Goal: Information Seeking & Learning: Learn about a topic

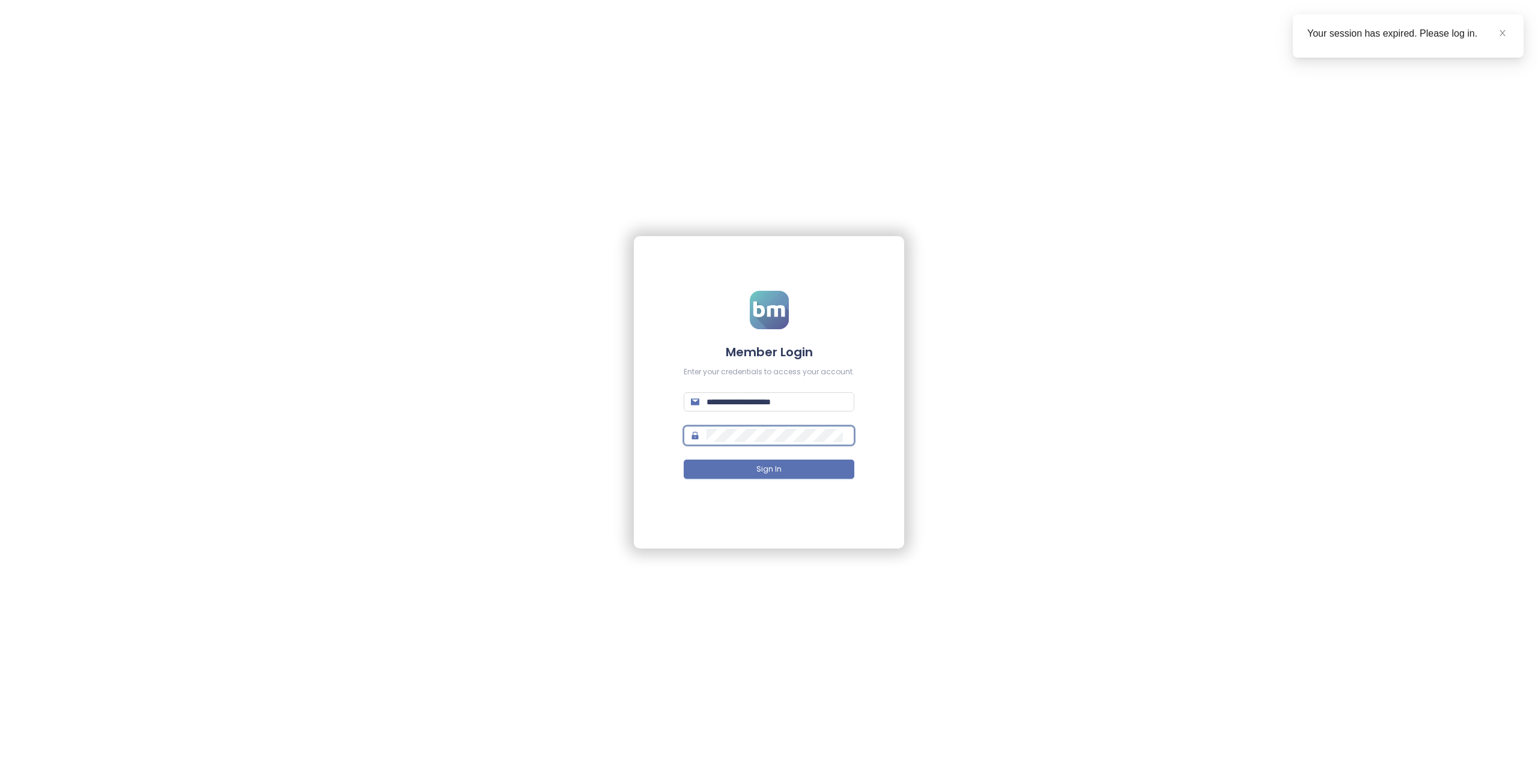
type input "**********"
click at [758, 469] on span "Sign In" at bounding box center [769, 469] width 25 height 11
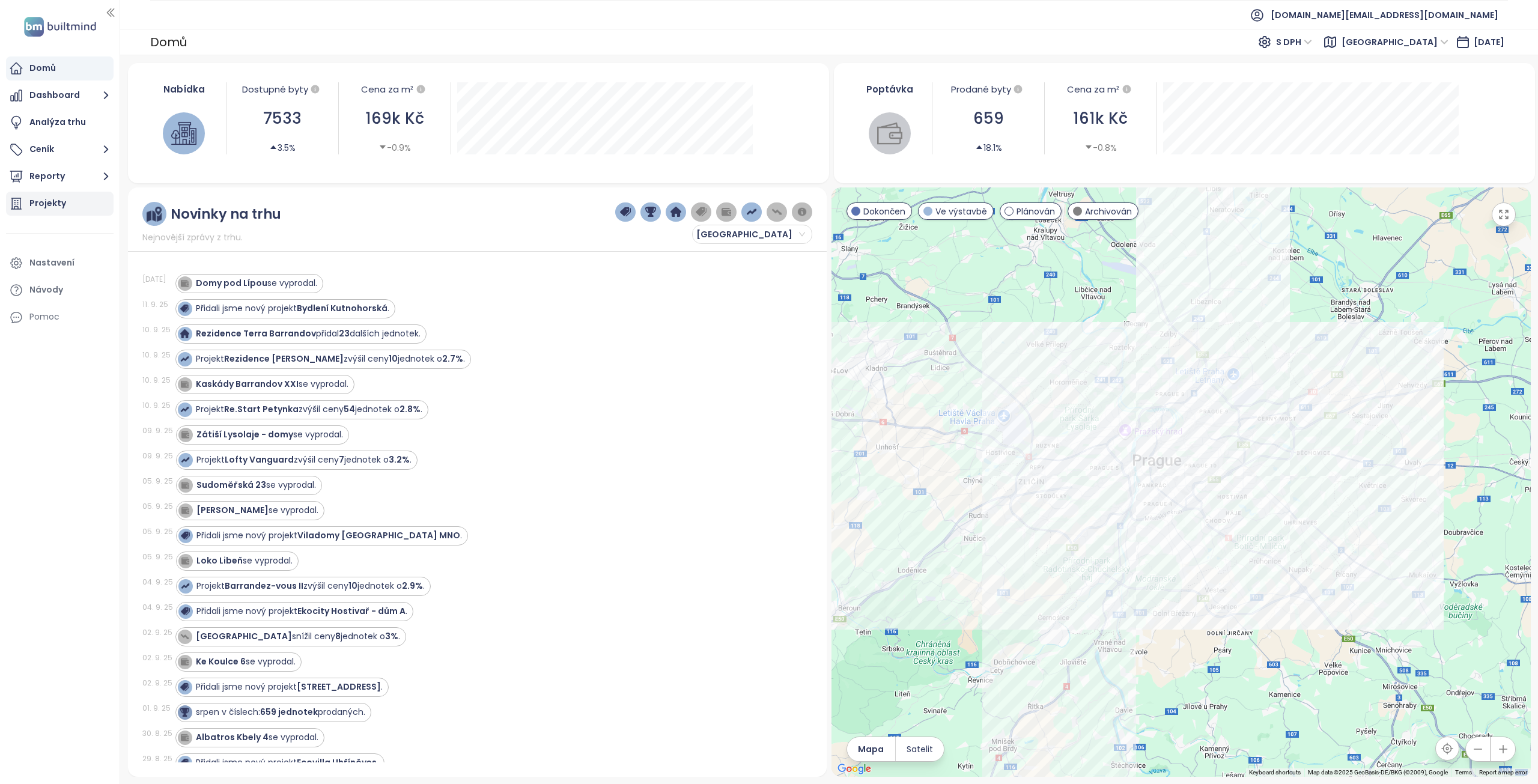
click at [60, 200] on div "Projekty" at bounding box center [47, 203] width 37 height 15
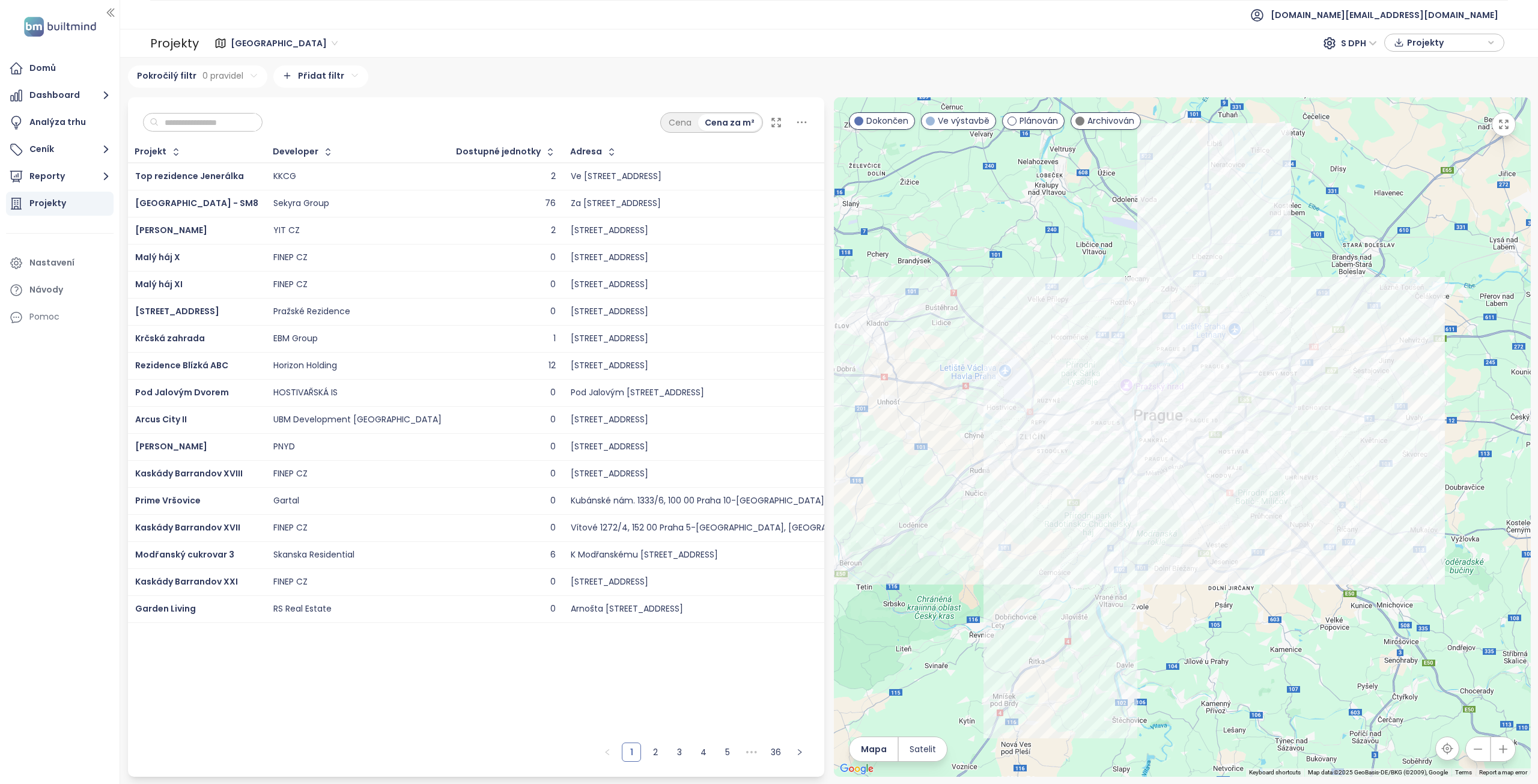
click at [208, 121] on input "text" at bounding box center [207, 122] width 98 height 18
paste input "**********"
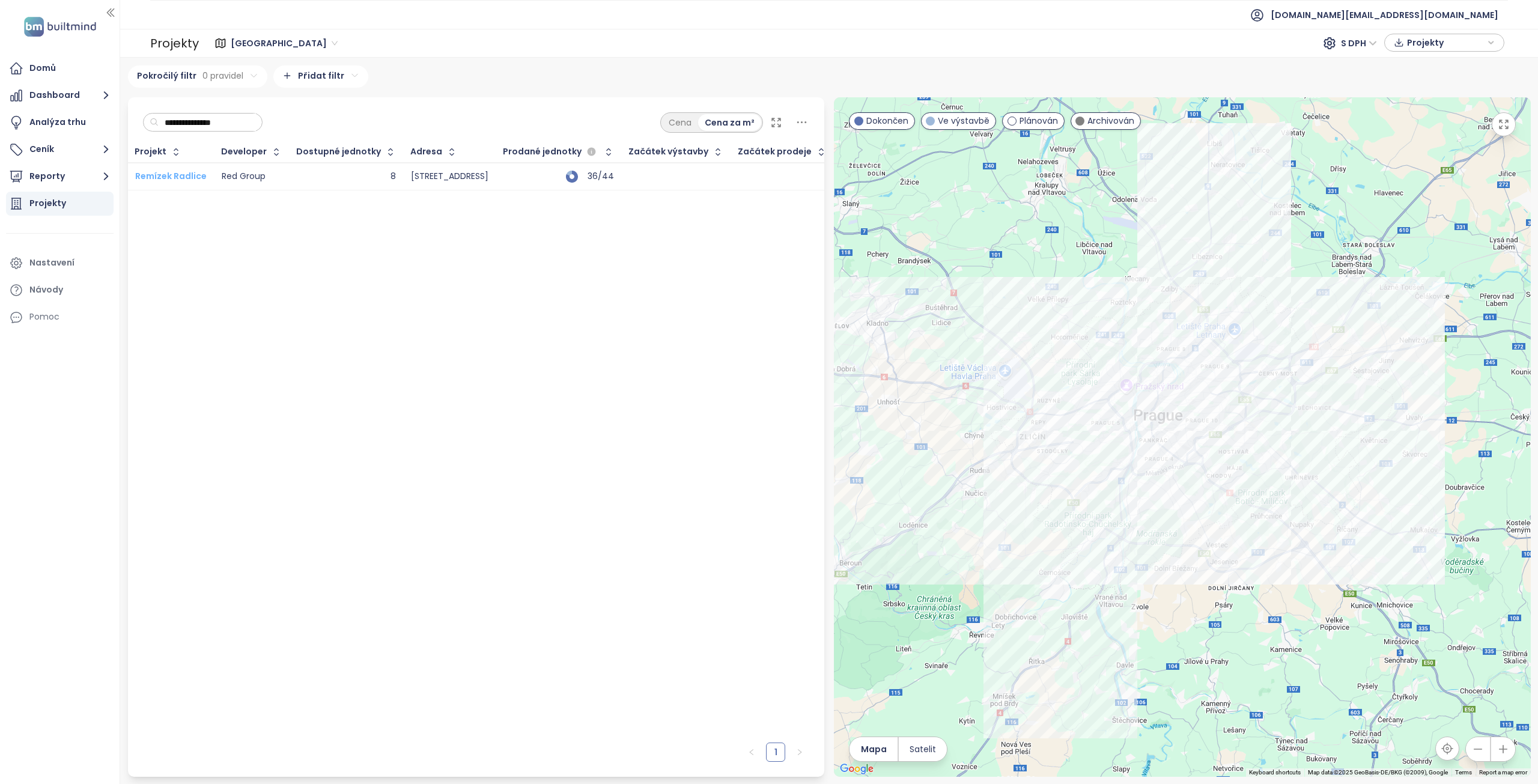
type input "**********"
click at [163, 172] on span "Remízek Radlice" at bounding box center [170, 176] width 71 height 12
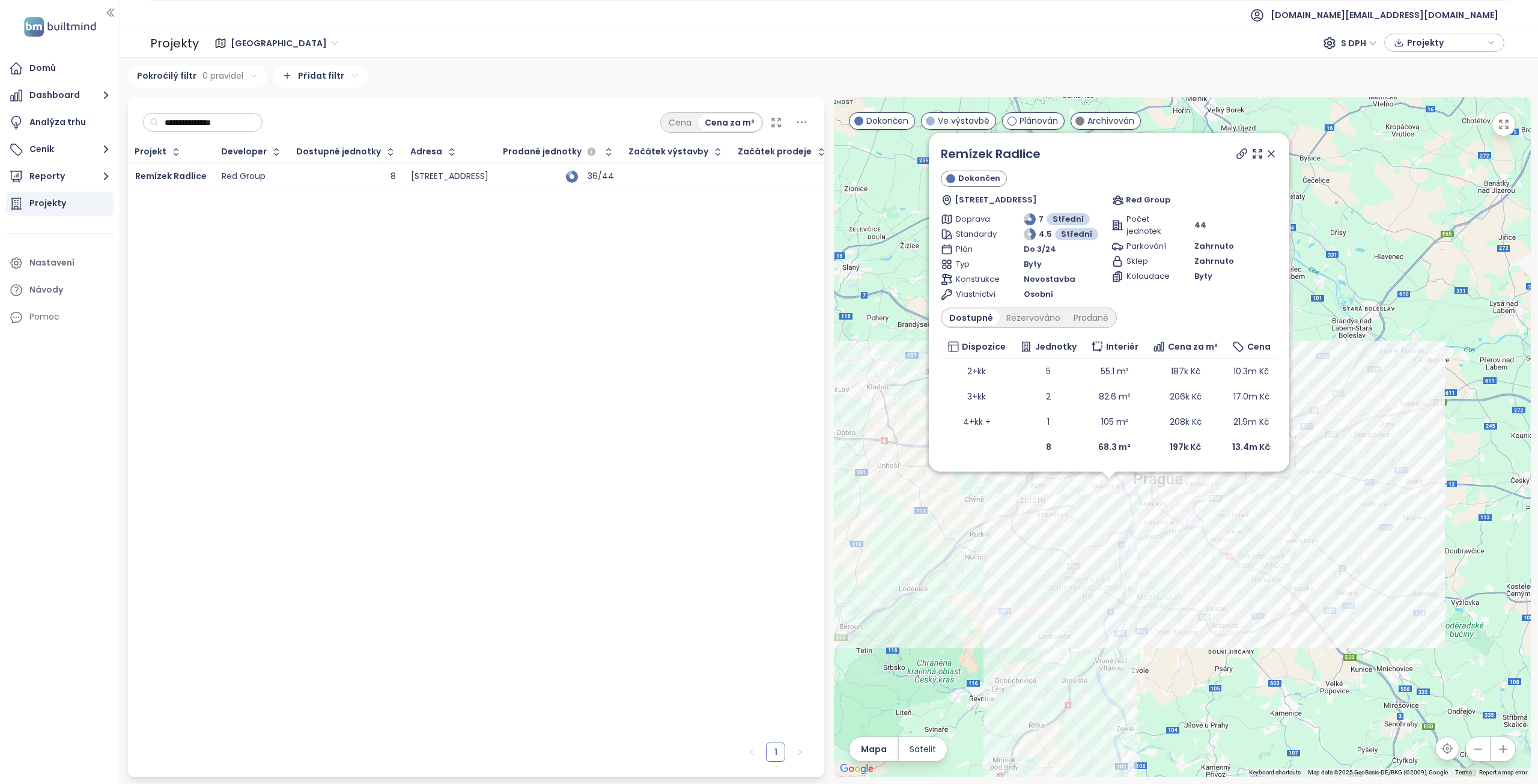
click at [1271, 154] on icon at bounding box center [1271, 154] width 6 height 6
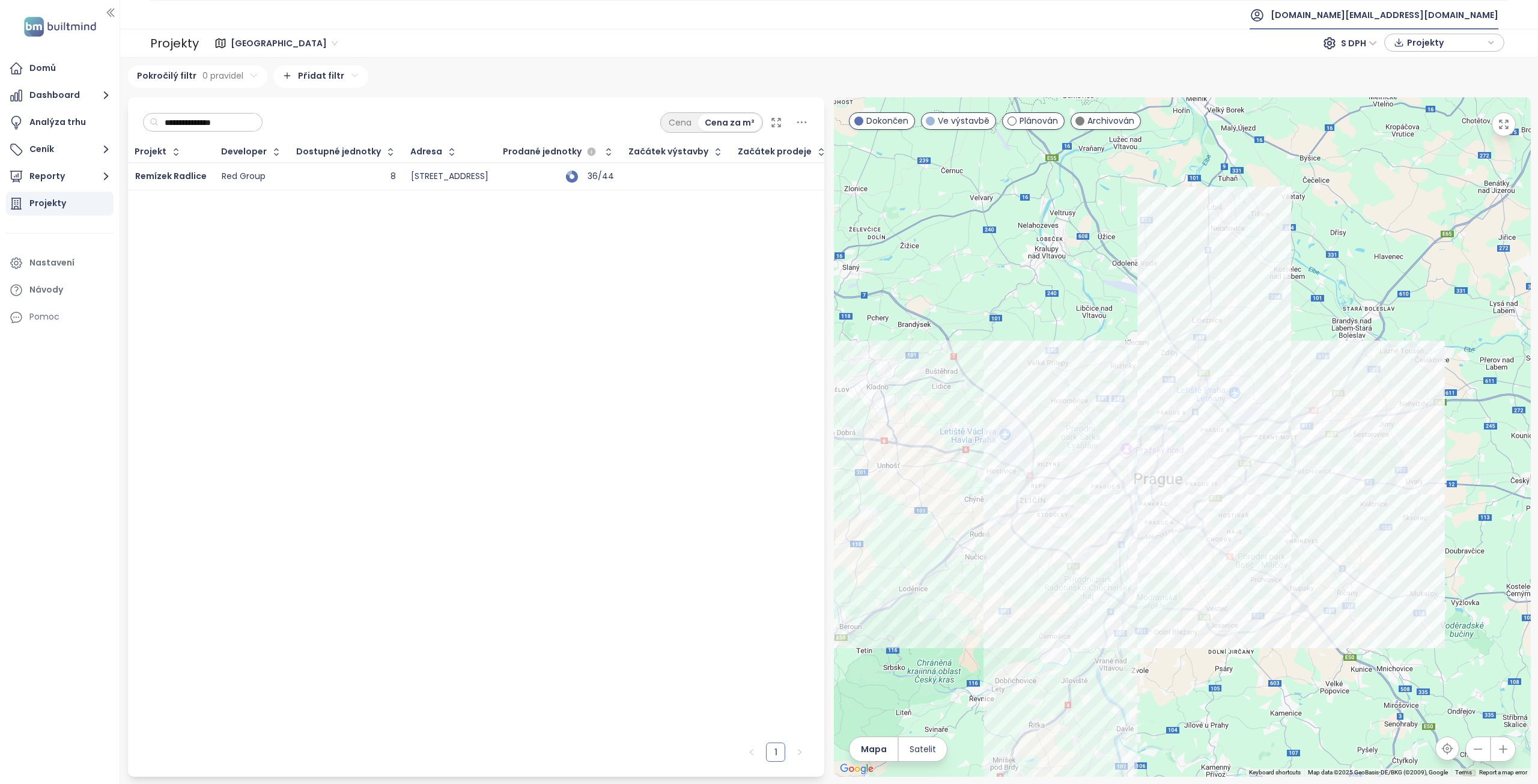
click at [1469, 17] on span "[DOMAIN_NAME][EMAIL_ADDRESS][DOMAIN_NAME]" at bounding box center [1384, 15] width 228 height 29
click at [1446, 50] on li "Odhlásit se" at bounding box center [1438, 49] width 116 height 24
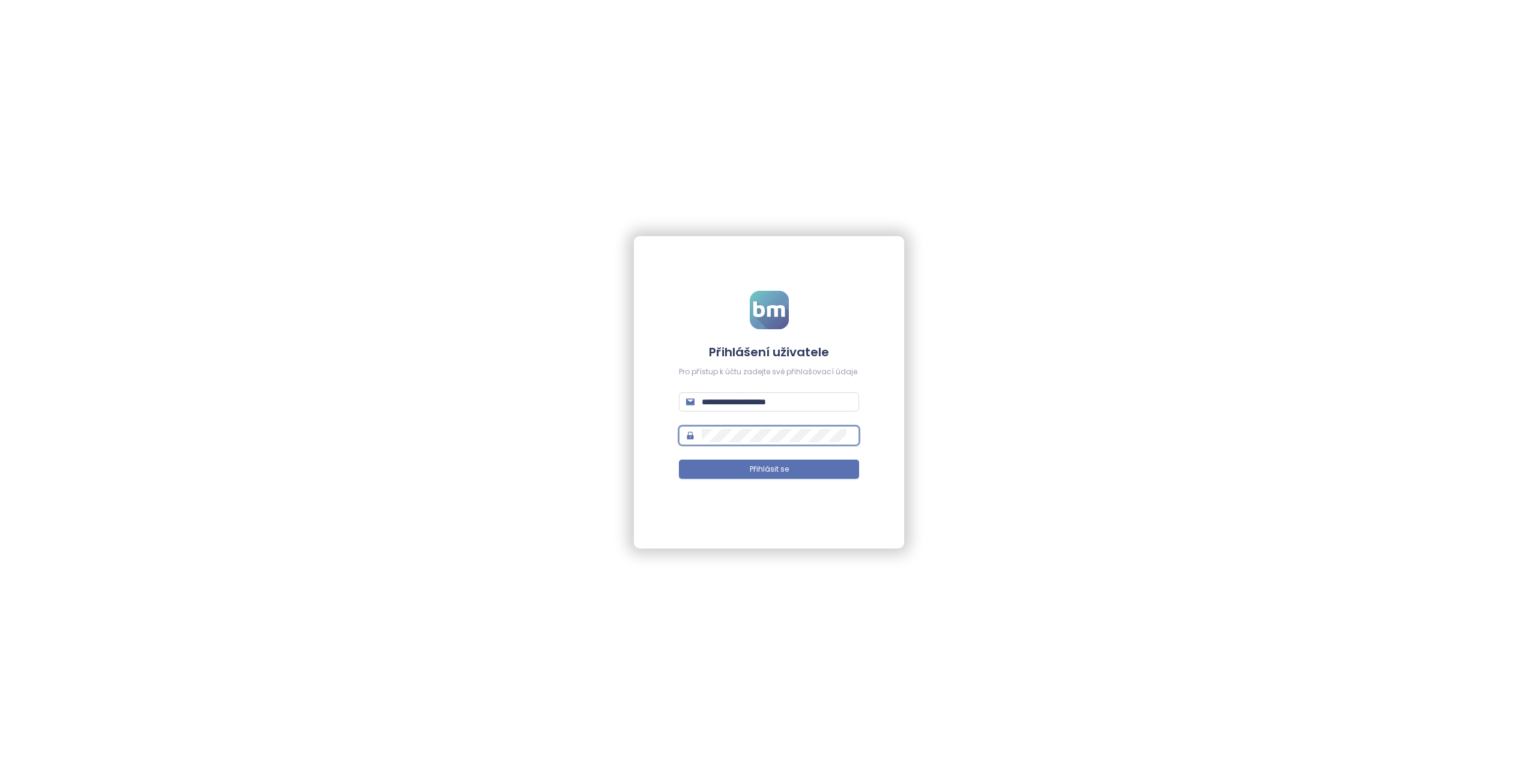
type input "**********"
click at [769, 469] on span "Přihlásit se" at bounding box center [769, 469] width 39 height 11
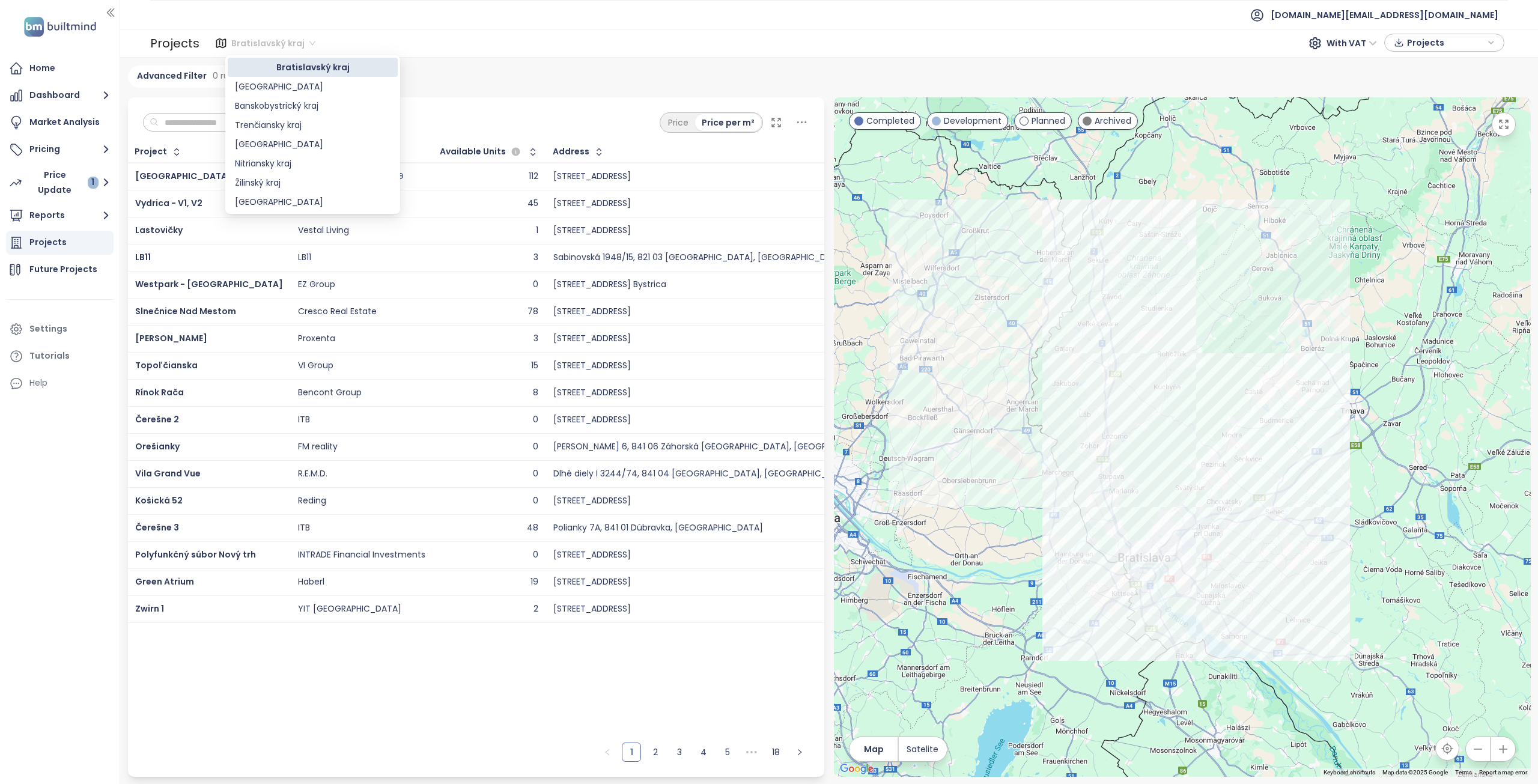
click at [261, 49] on span "Bratislavský kraj" at bounding box center [273, 43] width 84 height 18
click at [283, 125] on div "Trenčiansky kraj" at bounding box center [313, 125] width 156 height 13
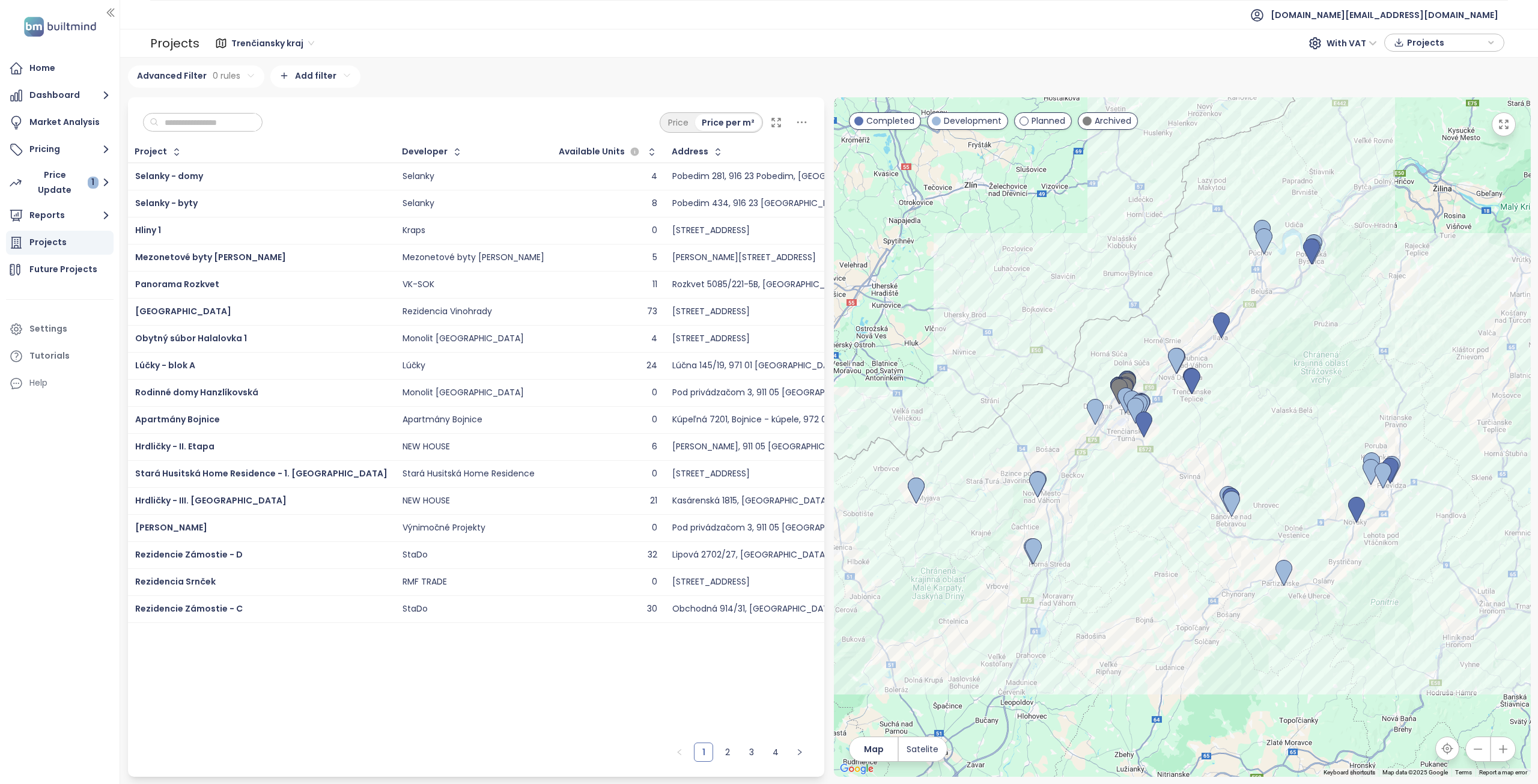
drag, startPoint x: 1318, startPoint y: 487, endPoint x: 1292, endPoint y: 449, distance: 46.0
click at [1292, 449] on div at bounding box center [1182, 437] width 697 height 679
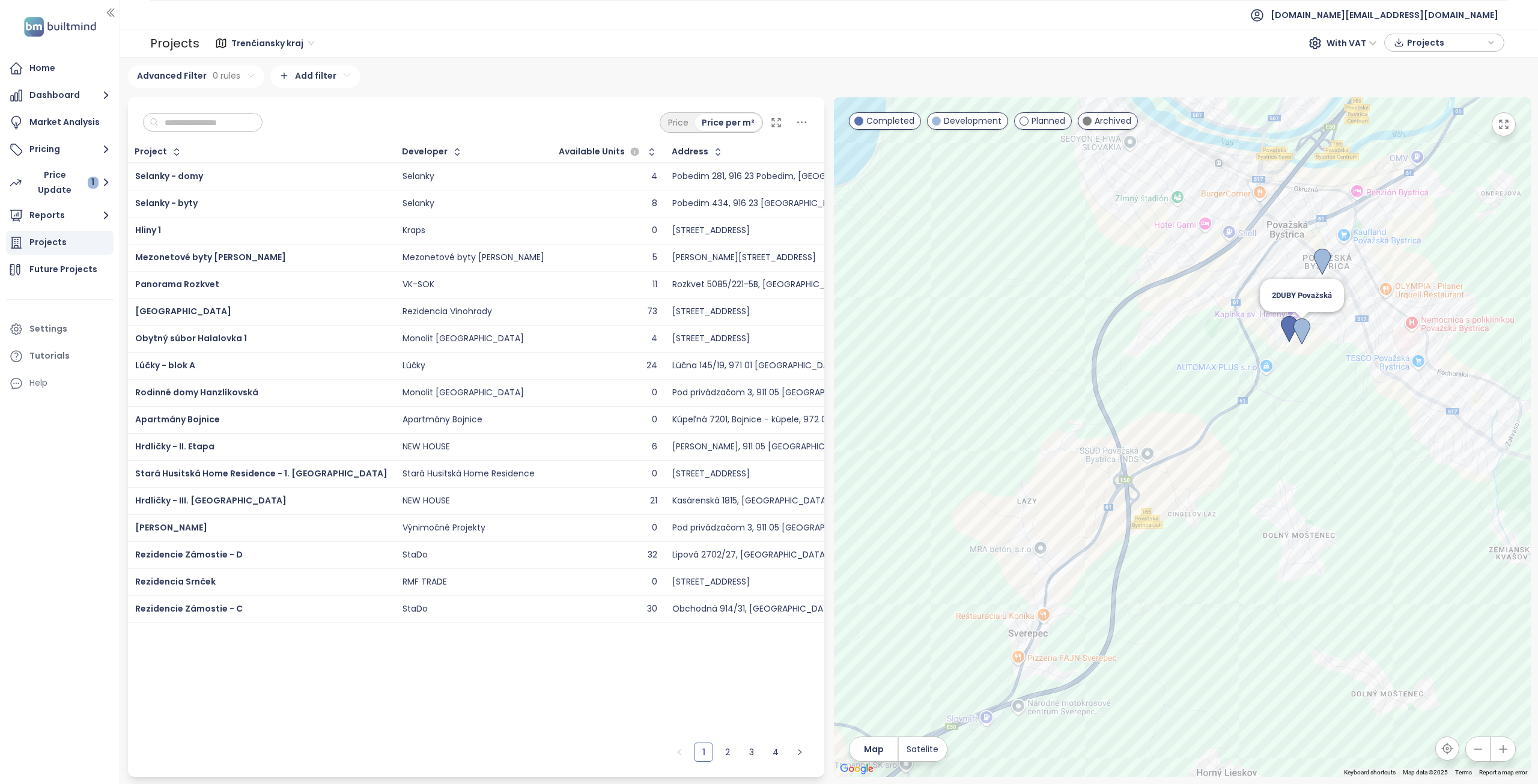
click at [1304, 333] on img at bounding box center [1301, 332] width 17 height 27
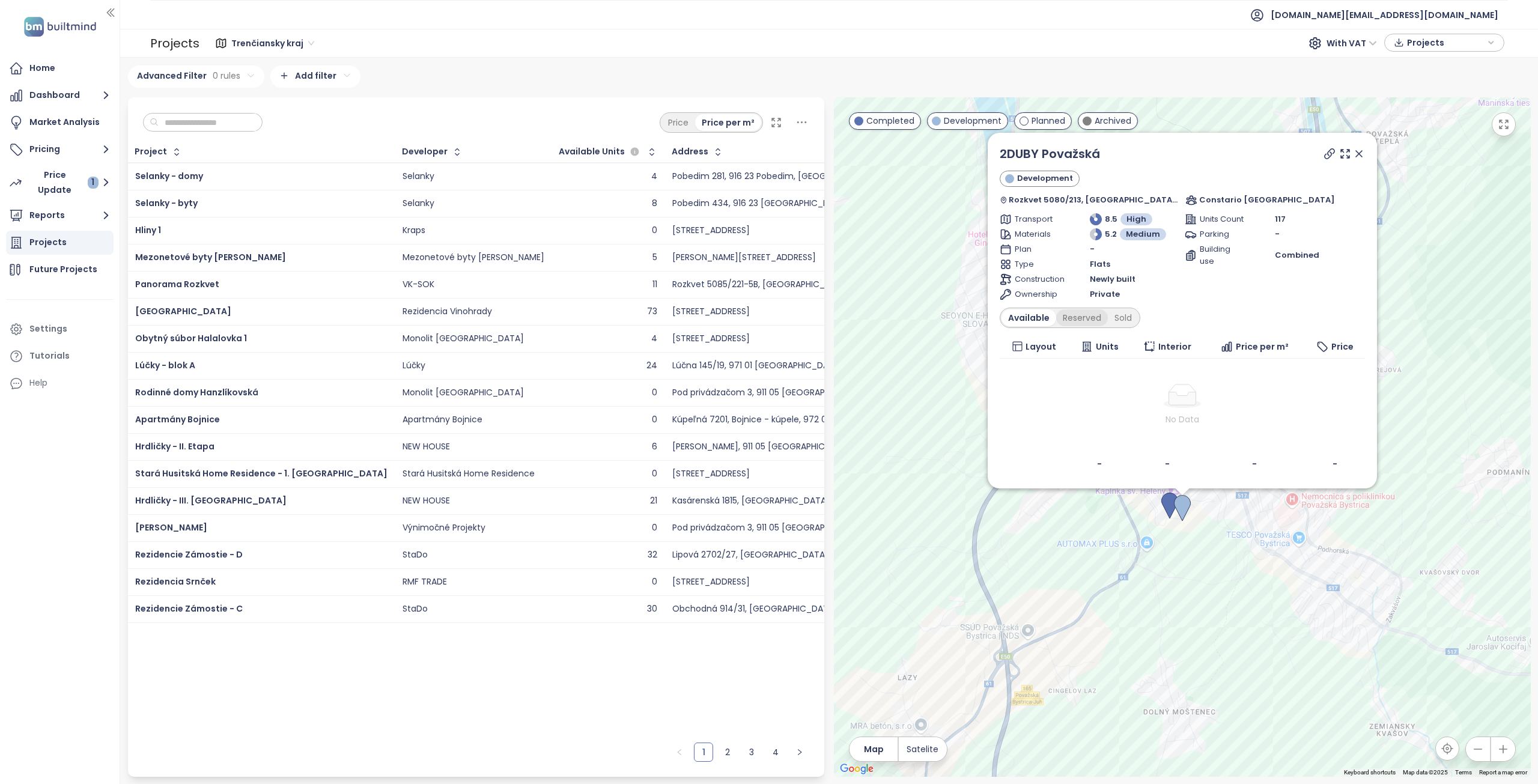
click at [1099, 314] on div "Reserved" at bounding box center [1082, 317] width 51 height 17
click at [1131, 319] on div "Sold" at bounding box center [1122, 317] width 31 height 17
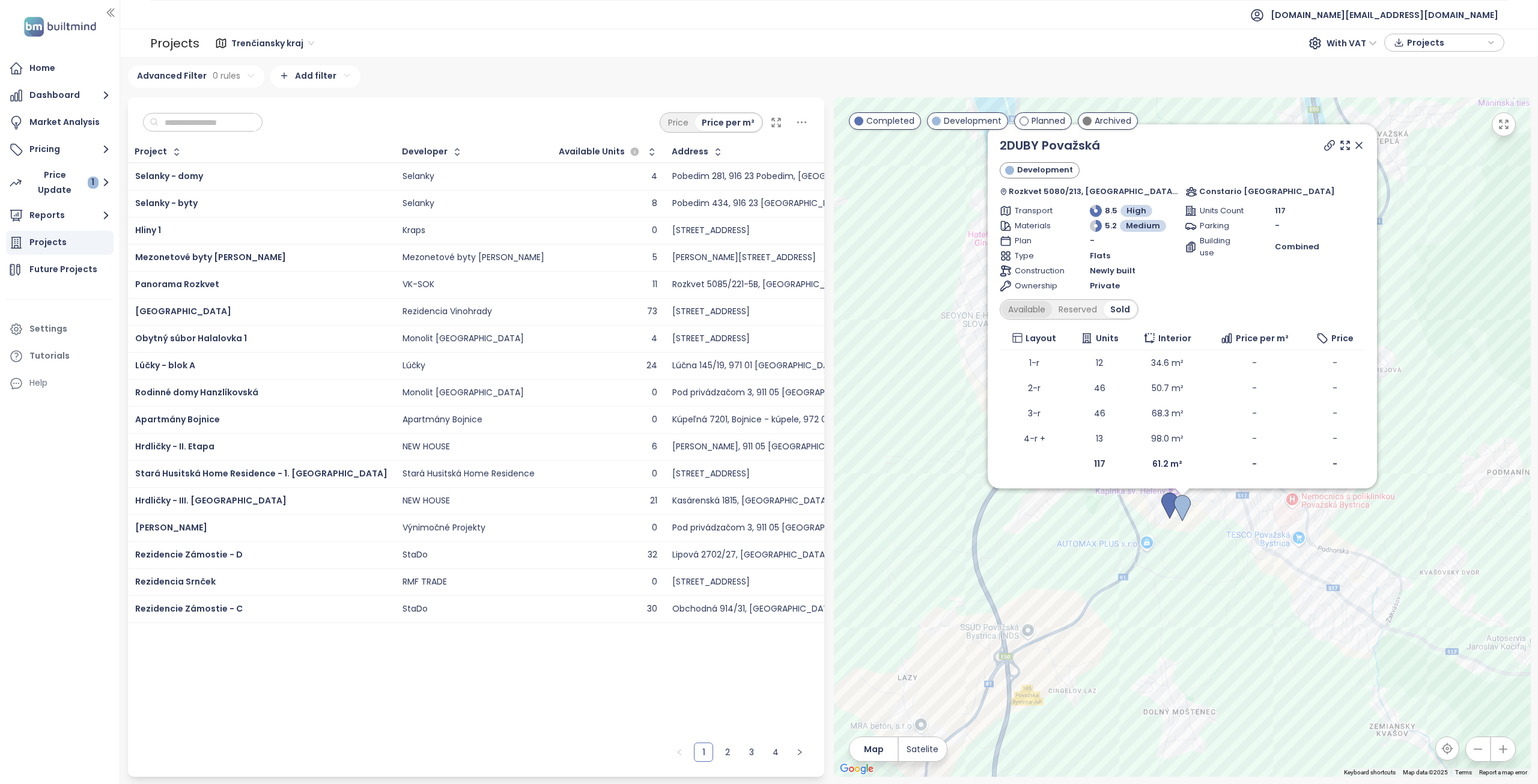
click at [1048, 311] on div "Available" at bounding box center [1027, 309] width 51 height 17
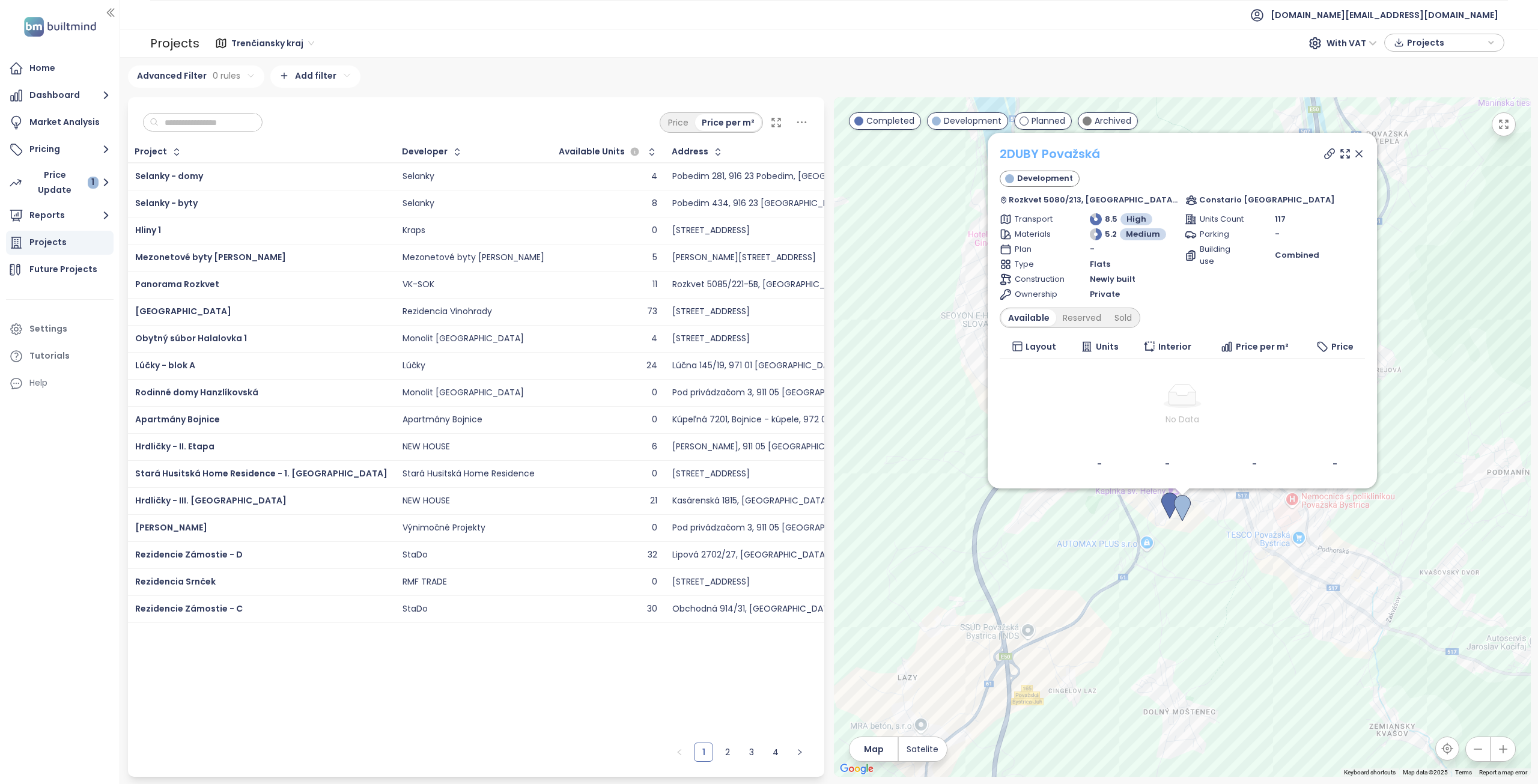
click at [1056, 157] on link "2DUBY Považská" at bounding box center [1050, 154] width 100 height 17
click at [1448, 15] on span "[DOMAIN_NAME][EMAIL_ADDRESS][DOMAIN_NAME]" at bounding box center [1384, 15] width 228 height 29
click at [1447, 47] on li "Log out" at bounding box center [1438, 49] width 116 height 24
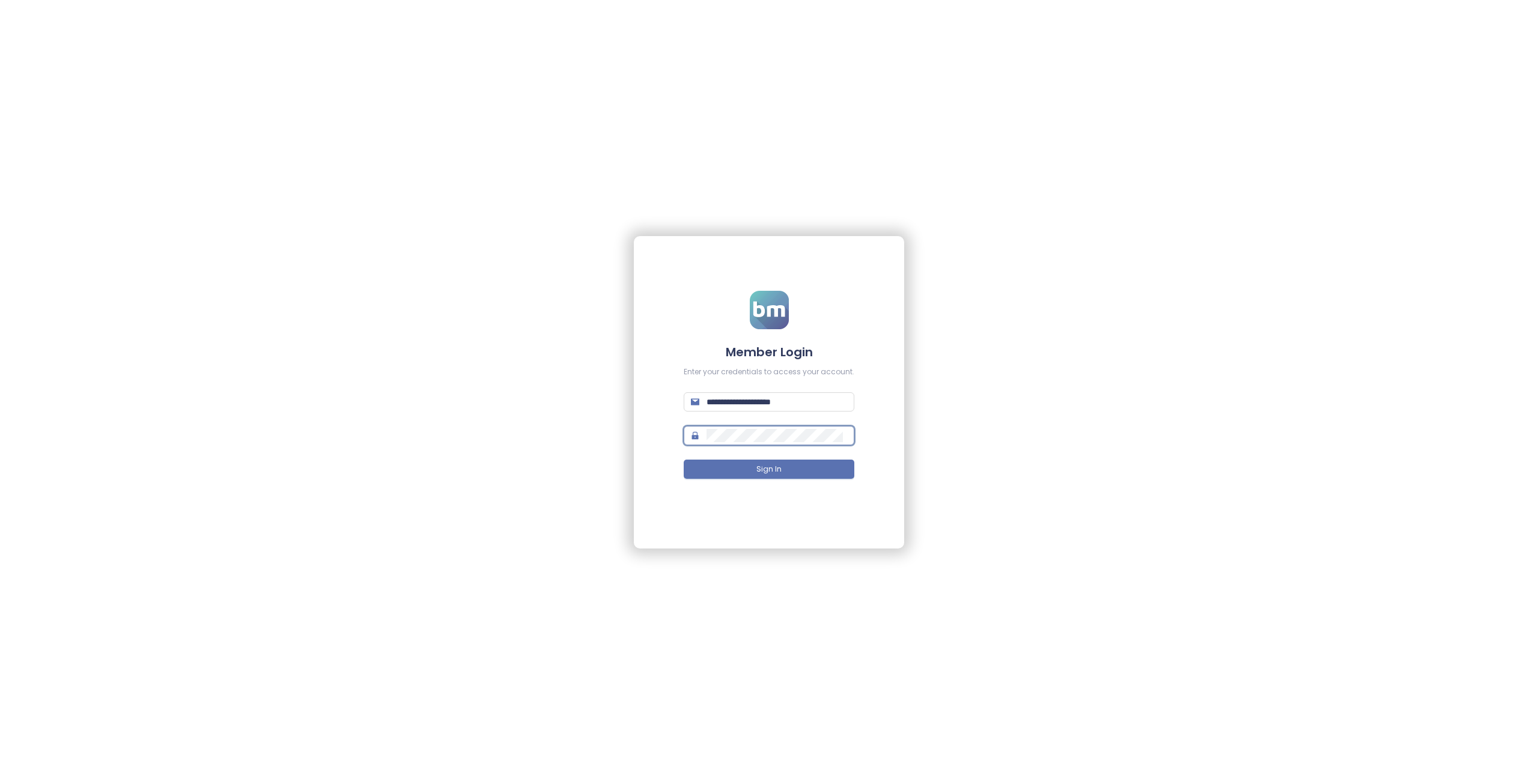
type input "**********"
click at [785, 467] on button "Sign In" at bounding box center [768, 469] width 170 height 19
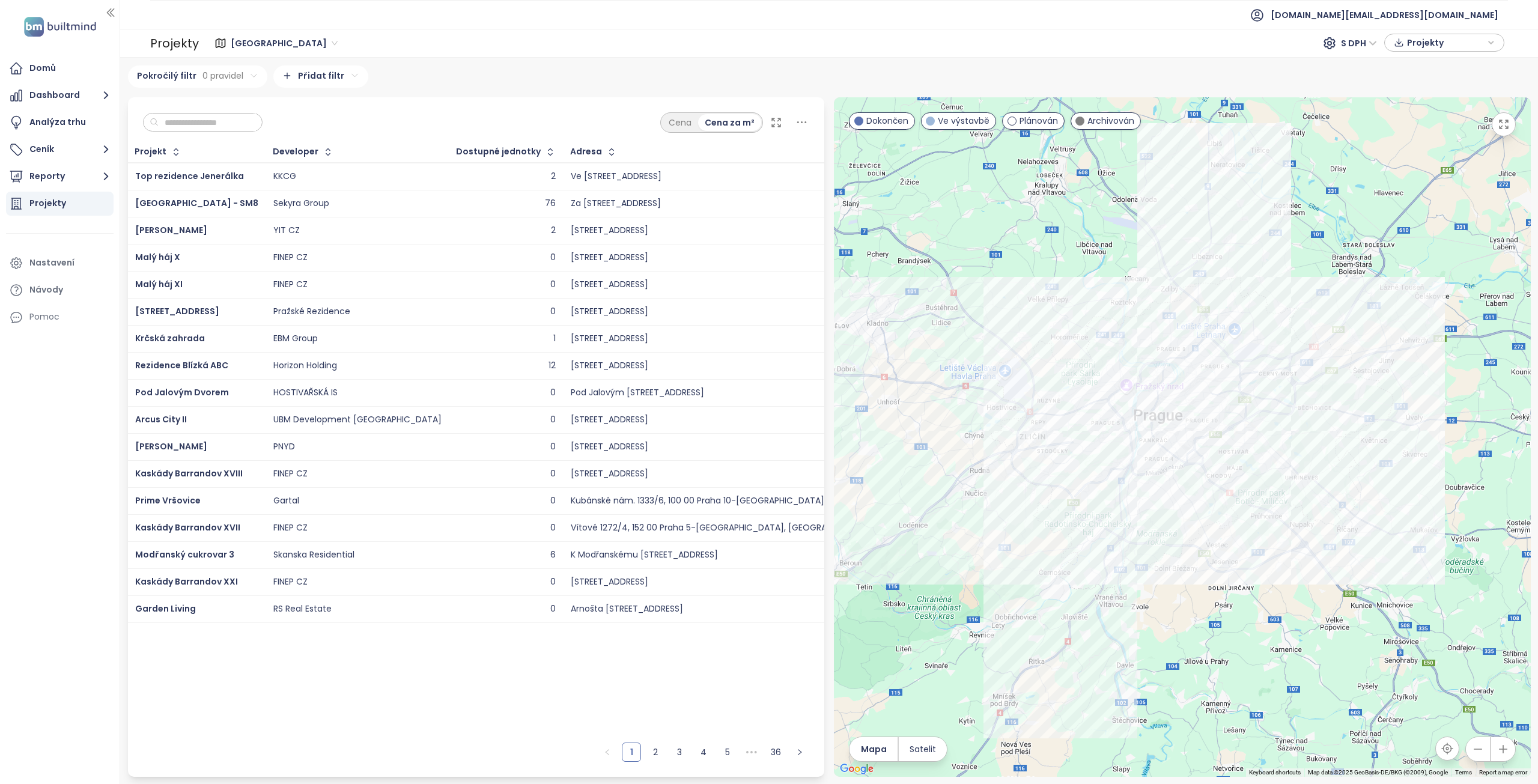
click at [210, 120] on input "text" at bounding box center [207, 122] width 98 height 18
paste input "**********"
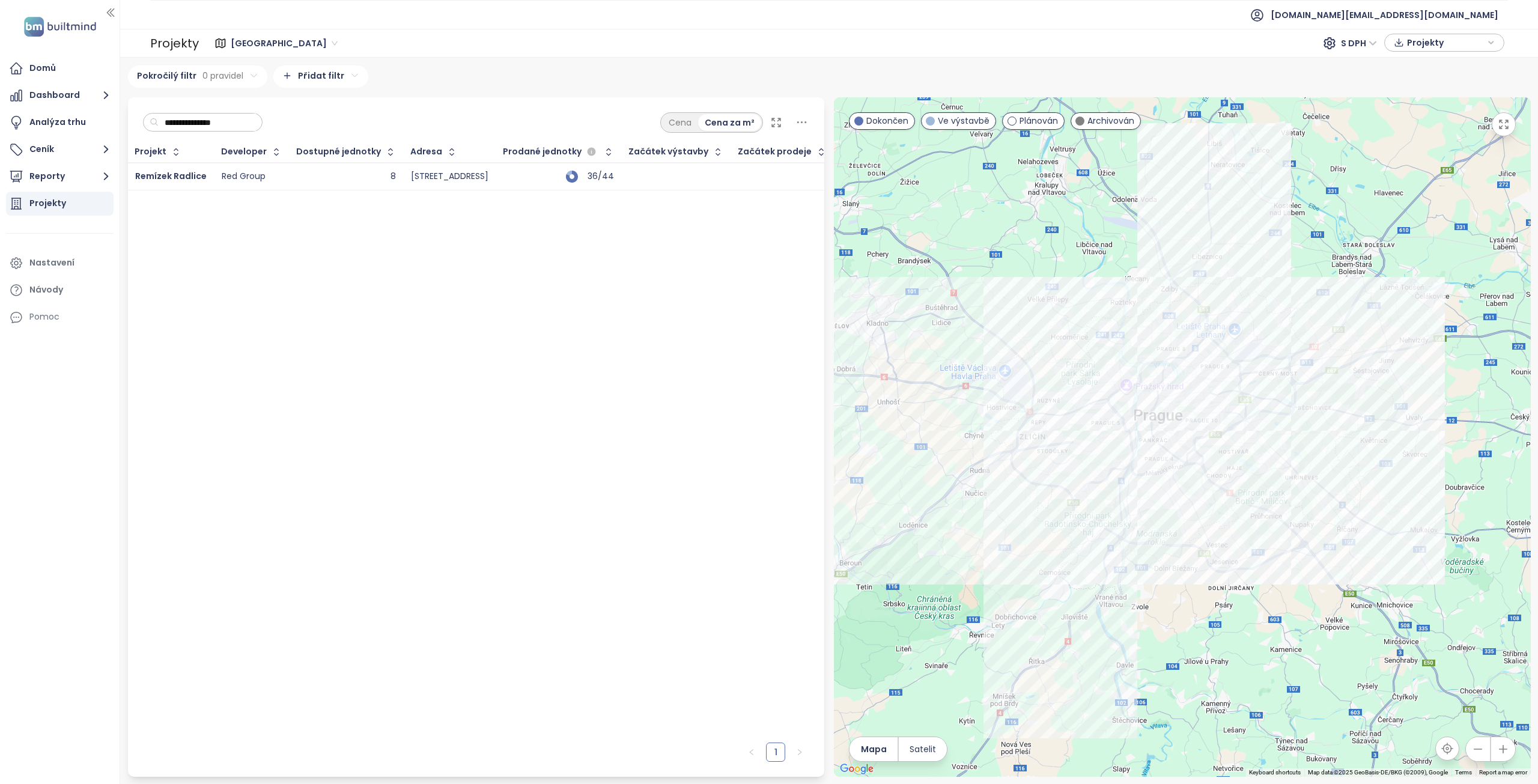
type input "**********"
click at [214, 172] on td "Red Group" at bounding box center [252, 176] width 75 height 27
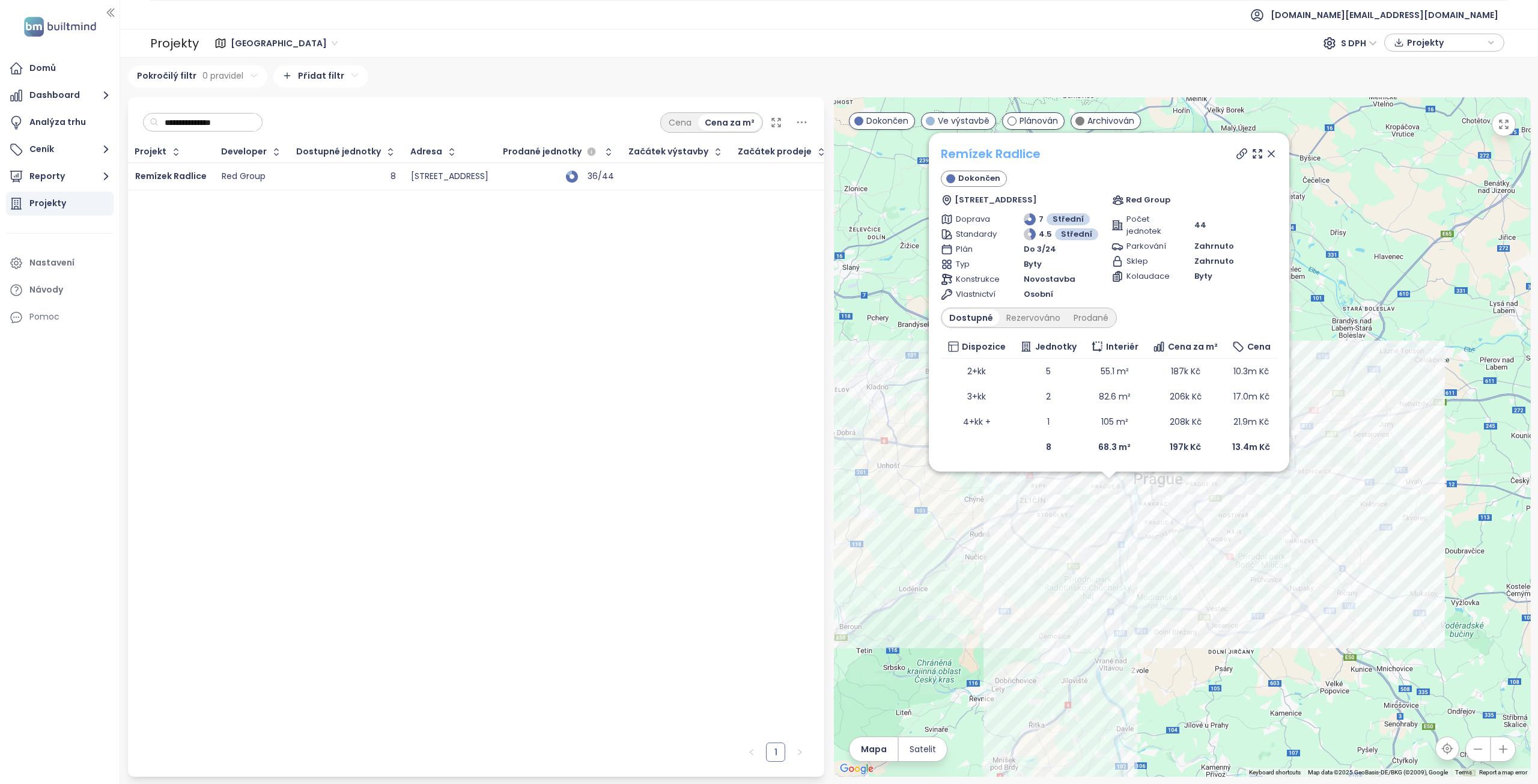
click at [1018, 158] on link "Remízek Radlice" at bounding box center [990, 154] width 100 height 17
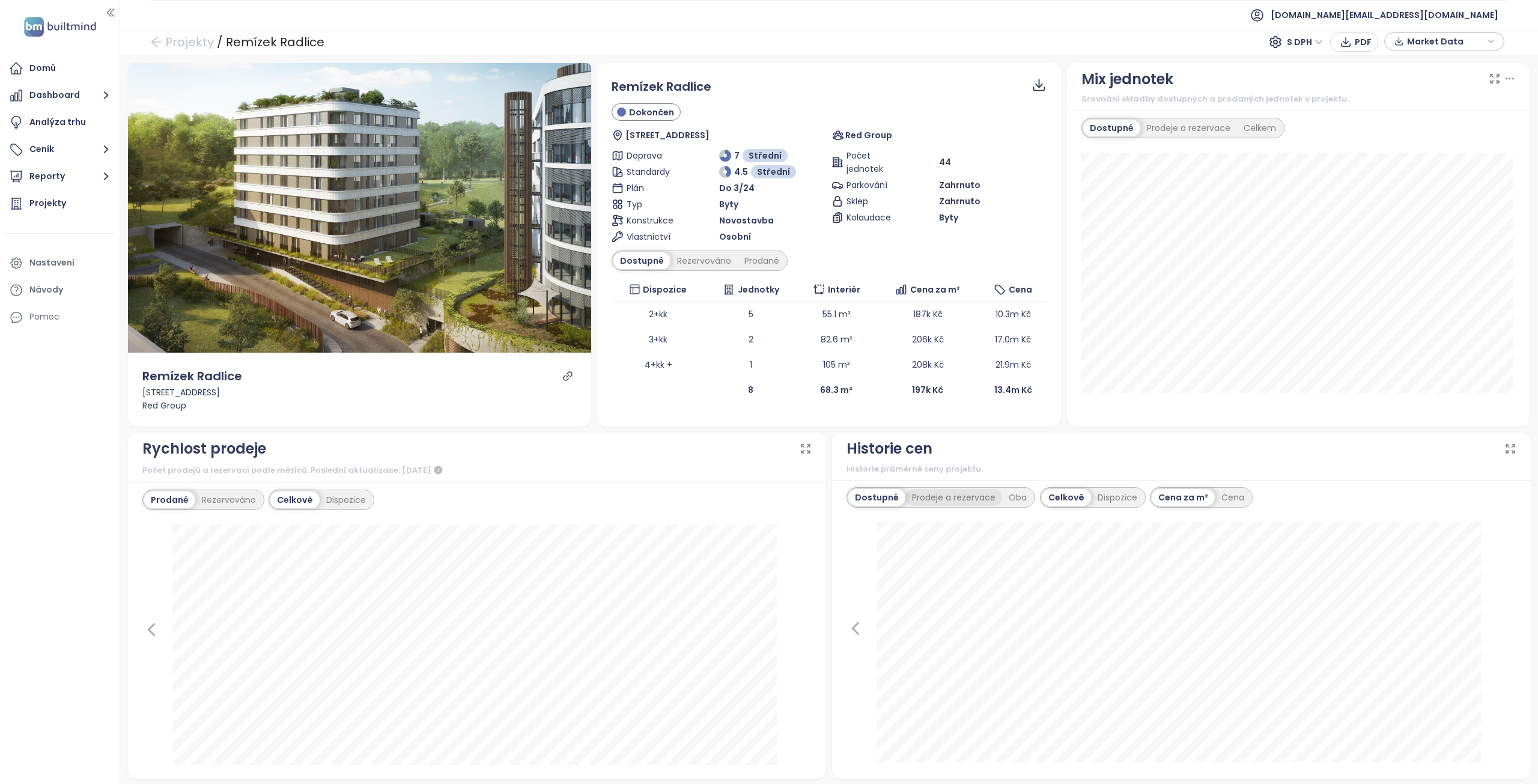
click at [961, 501] on div "Prodeje a rezervace" at bounding box center [953, 497] width 97 height 17
click at [1019, 492] on div "Oba" at bounding box center [1020, 497] width 31 height 17
click at [1106, 499] on div "Dispozice" at bounding box center [1115, 497] width 53 height 17
click at [1189, 498] on div "Cena" at bounding box center [1203, 497] width 36 height 17
click at [1146, 496] on div "Cena za m²" at bounding box center [1154, 497] width 63 height 17
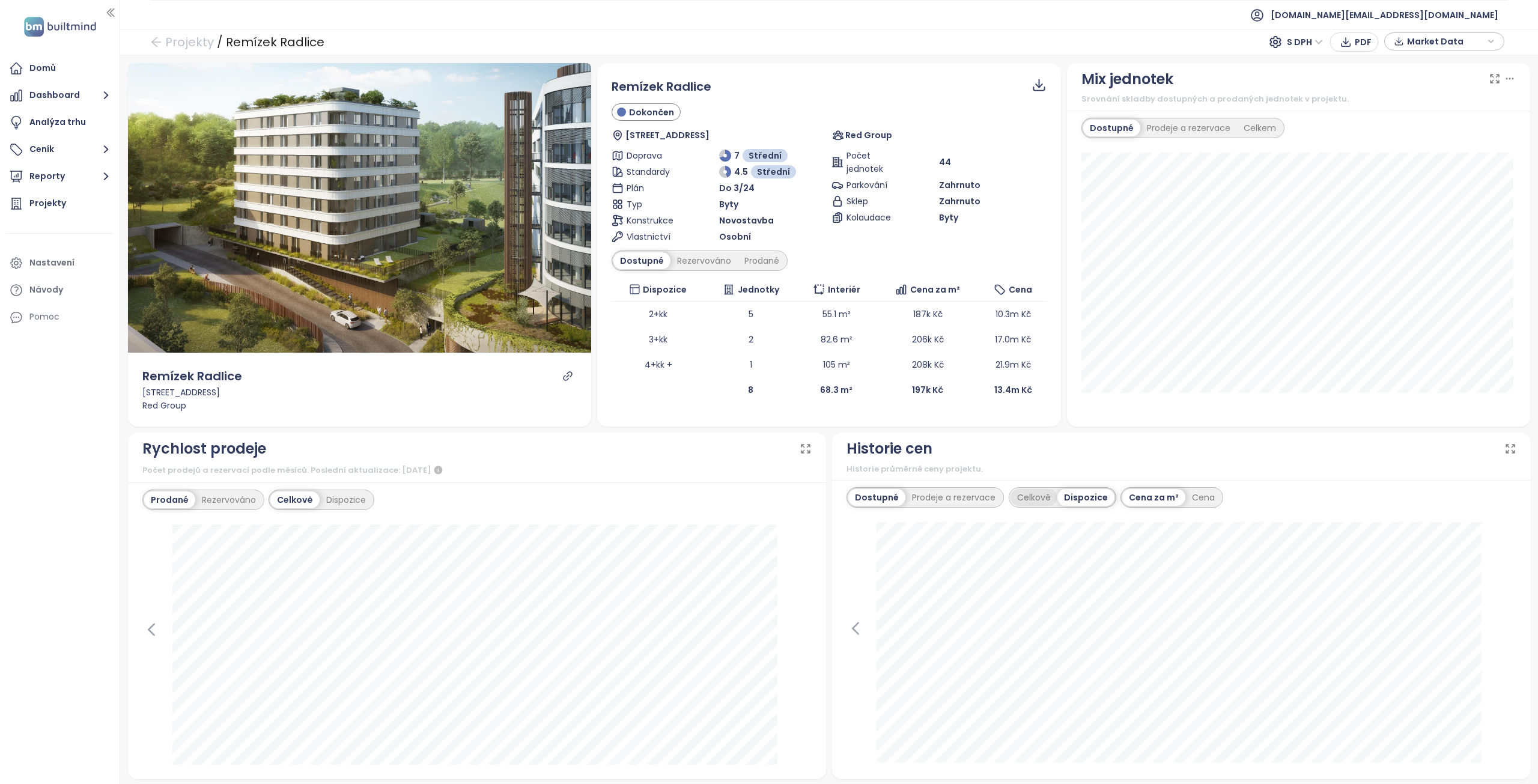
click at [1034, 499] on div "Celkově" at bounding box center [1034, 497] width 47 height 17
click at [955, 495] on div "Prodeje a rezervace" at bounding box center [953, 497] width 97 height 17
click at [1013, 496] on div "Oba" at bounding box center [1020, 497] width 31 height 17
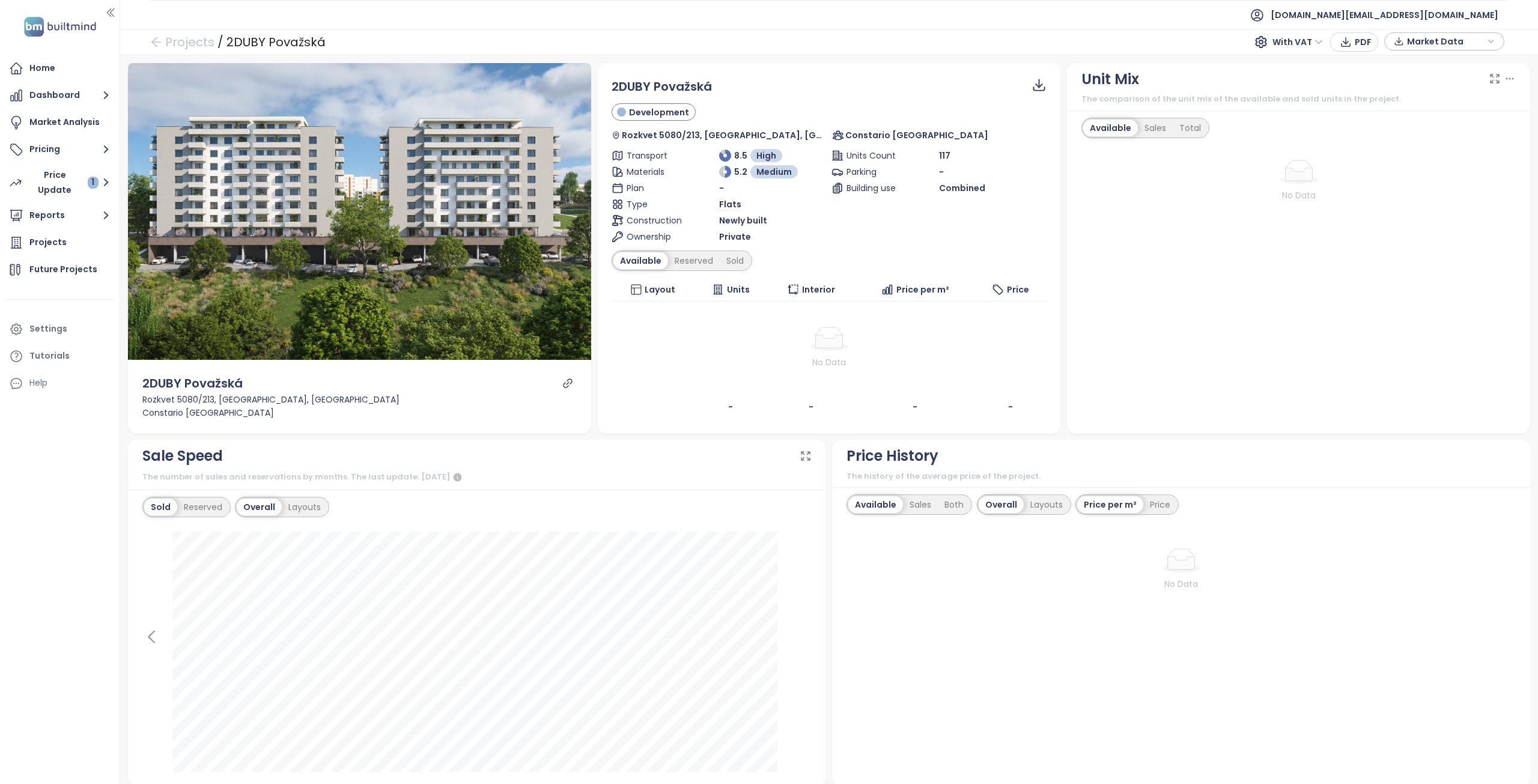
click at [570, 381] on icon "link" at bounding box center [568, 383] width 11 height 11
click at [689, 256] on div "Reserved" at bounding box center [694, 260] width 51 height 17
click at [733, 260] on div "Sold" at bounding box center [734, 260] width 31 height 17
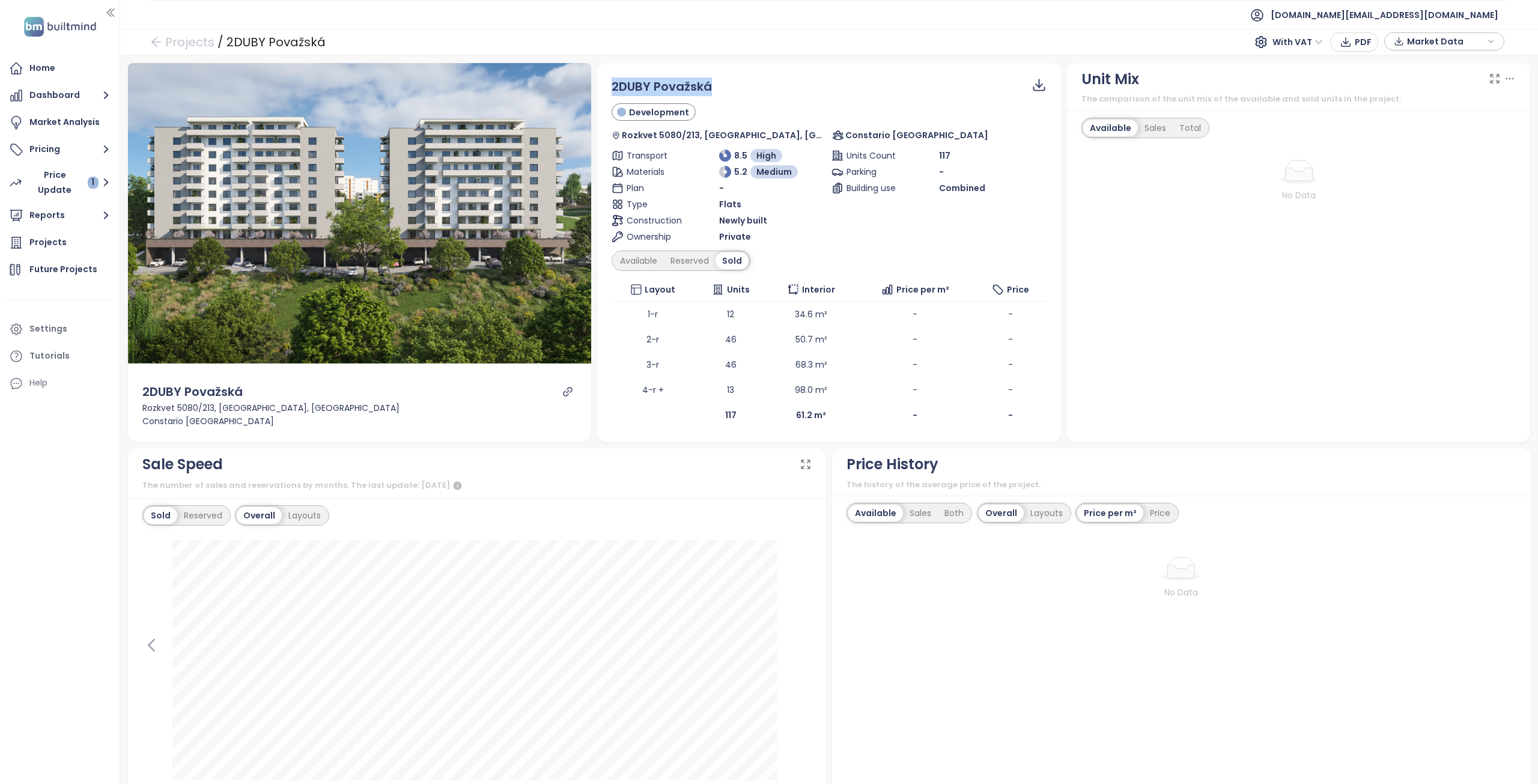
copy span "2DUBY Považská"
drag, startPoint x: 728, startPoint y: 87, endPoint x: 612, endPoint y: 92, distance: 116.1
click at [612, 92] on div "2DUBY Považská" at bounding box center [829, 87] width 435 height 19
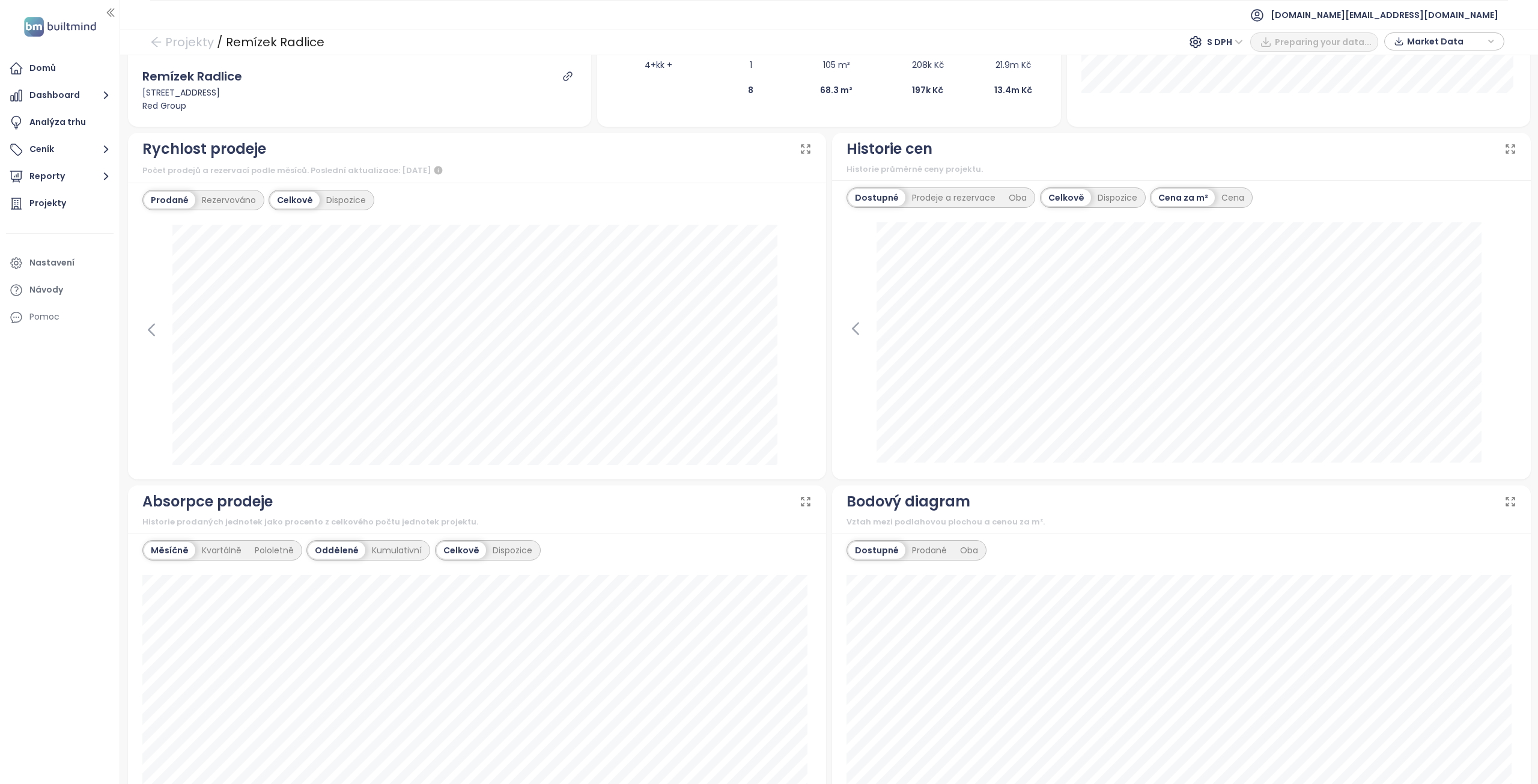
scroll to position [240, 0]
